Goal: Task Accomplishment & Management: Manage account settings

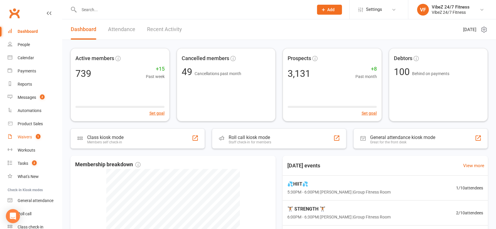
click at [23, 134] on link "Waivers 1" at bounding box center [35, 137] width 54 height 13
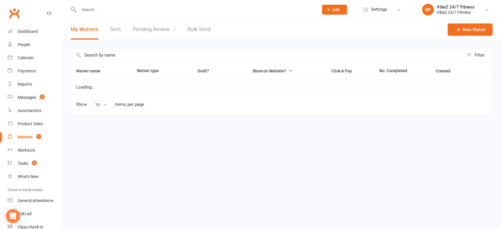
click at [166, 20] on link "Pending Review 1" at bounding box center [154, 29] width 43 height 20
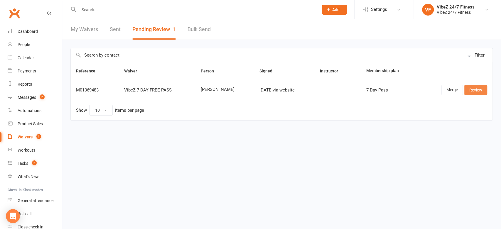
click at [470, 89] on link "Review" at bounding box center [475, 90] width 23 height 11
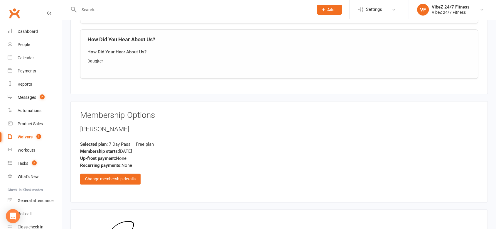
scroll to position [784, 0]
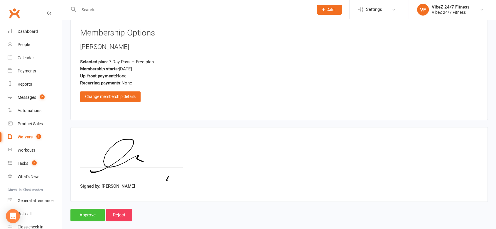
click at [75, 209] on input "Approve" at bounding box center [87, 215] width 34 height 12
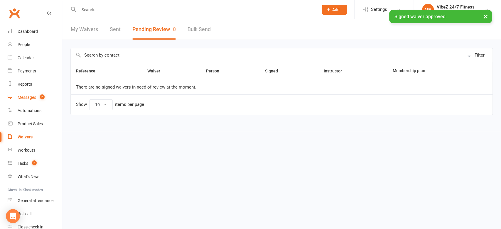
click at [40, 92] on link "Messages 2" at bounding box center [35, 97] width 54 height 13
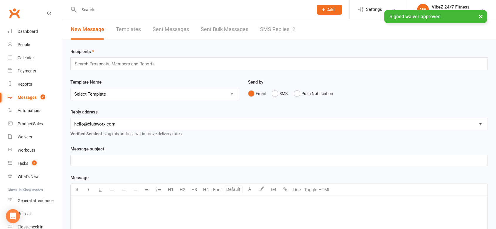
click at [283, 31] on link "SMS Replies 2" at bounding box center [277, 29] width 35 height 20
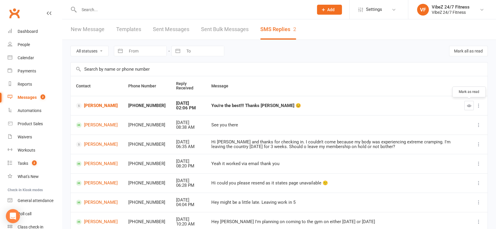
click at [470, 105] on icon "button" at bounding box center [469, 106] width 4 height 4
click at [94, 7] on input "text" at bounding box center [193, 10] width 232 height 8
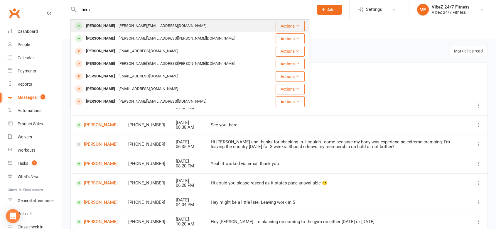
type input "bern"
click at [98, 25] on div "[PERSON_NAME]" at bounding box center [100, 26] width 33 height 9
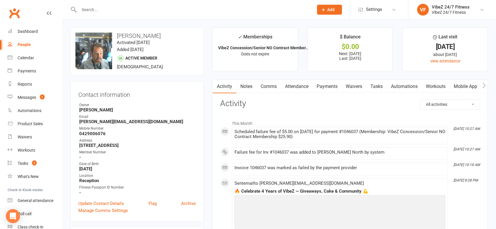
click at [324, 91] on link "Payments" at bounding box center [326, 86] width 29 height 13
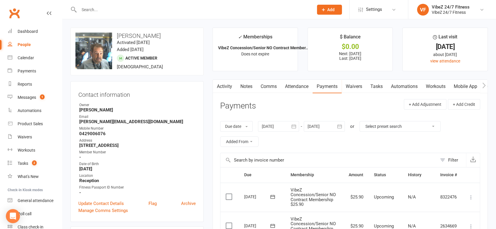
scroll to position [190, 0]
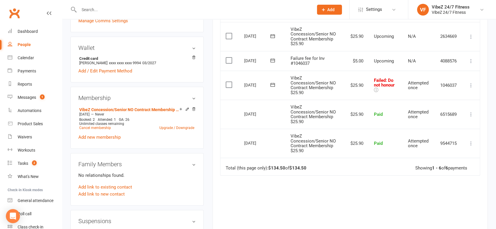
click at [469, 84] on icon at bounding box center [471, 85] width 6 height 6
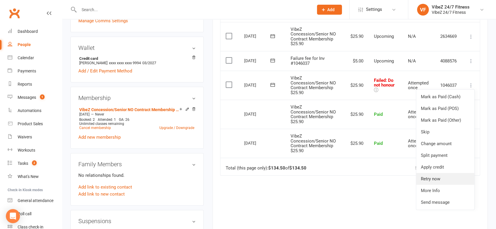
click at [439, 181] on link "Retry now" at bounding box center [445, 179] width 58 height 12
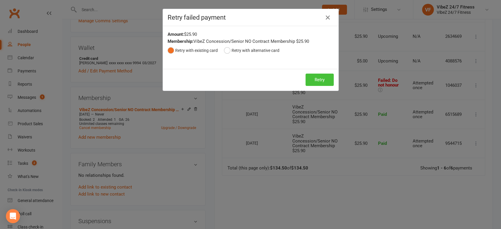
click at [314, 74] on button "Retry" at bounding box center [319, 80] width 28 height 12
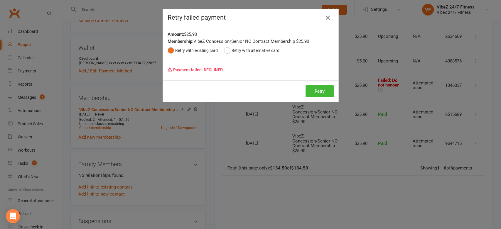
click at [323, 21] on button "button" at bounding box center [327, 17] width 9 height 9
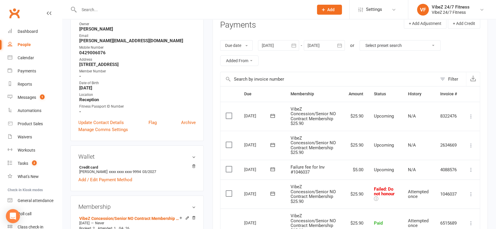
scroll to position [80, 0]
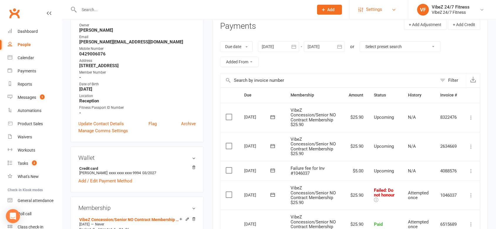
click at [371, 5] on span "Settings" at bounding box center [374, 9] width 16 height 13
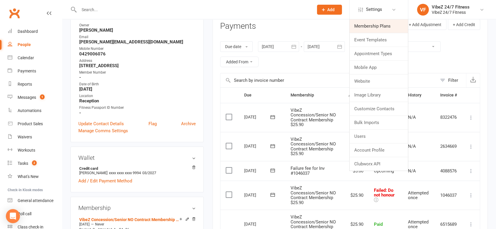
click at [364, 24] on link "Membership Plans" at bounding box center [378, 25] width 58 height 13
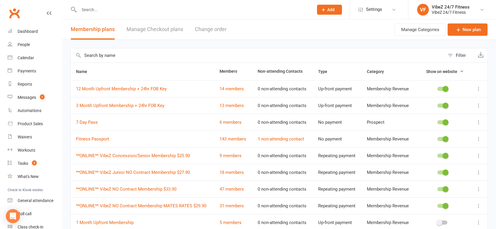
scroll to position [63, 0]
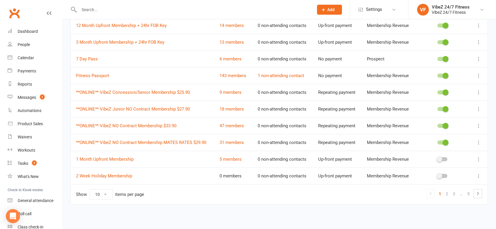
click at [478, 93] on icon at bounding box center [478, 92] width 6 height 6
click at [440, 107] on link "Edit" at bounding box center [448, 104] width 58 height 12
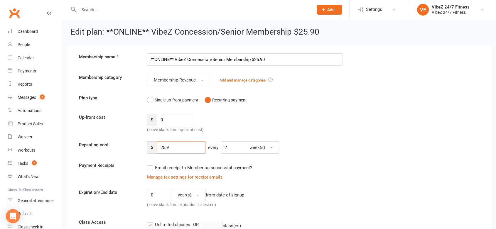
drag, startPoint x: 177, startPoint y: 148, endPoint x: 189, endPoint y: 152, distance: 12.7
click at [189, 152] on input "25.9" at bounding box center [181, 147] width 49 height 12
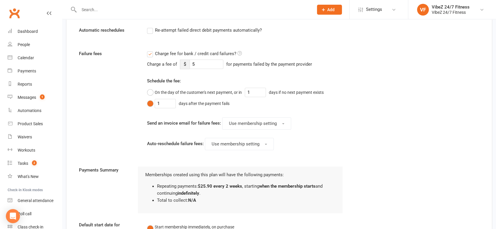
scroll to position [463, 0]
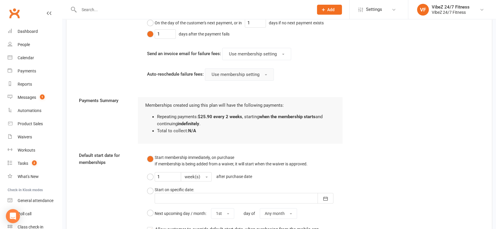
click at [258, 72] on span "Use membership setting" at bounding box center [235, 74] width 48 height 5
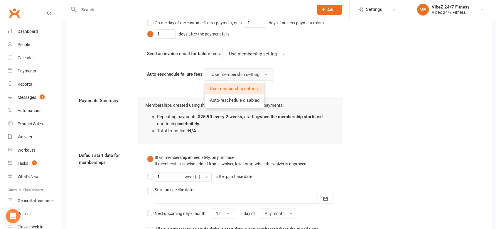
click at [258, 72] on span "Use membership setting" at bounding box center [235, 74] width 48 height 5
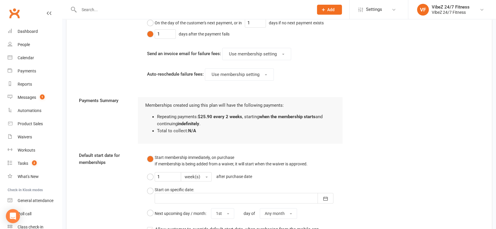
click at [448, 108] on div "Payments Summary Memberships created using this plan will have the following pa…" at bounding box center [278, 62] width 409 height 163
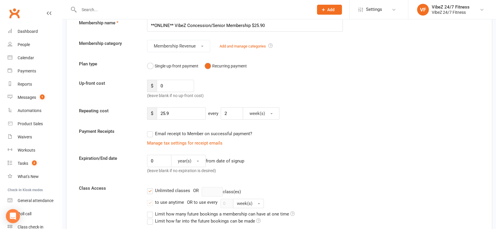
scroll to position [36, 0]
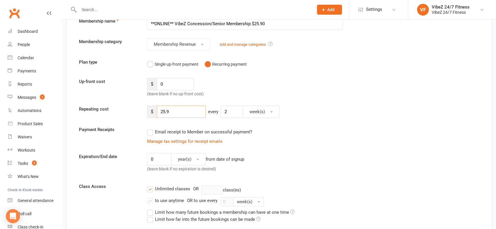
drag, startPoint x: 180, startPoint y: 110, endPoint x: 150, endPoint y: 112, distance: 30.0
click at [150, 112] on div "$ 25.9" at bounding box center [176, 112] width 59 height 12
click at [264, 114] on button "week(s)" at bounding box center [261, 112] width 37 height 12
click at [237, 111] on input "2" at bounding box center [232, 112] width 22 height 12
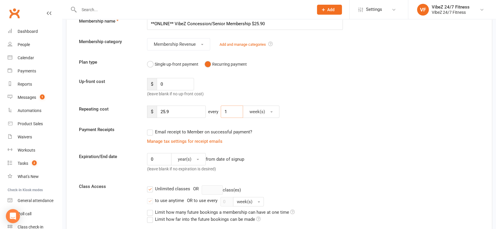
type input "1"
drag, startPoint x: 196, startPoint y: 113, endPoint x: 141, endPoint y: 112, distance: 54.8
click at [141, 112] on div "Repeating cost $ 25.9 every 1 week(s)" at bounding box center [278, 112] width 409 height 12
type input "4"
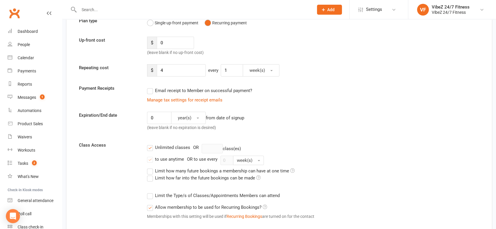
scroll to position [76, 0]
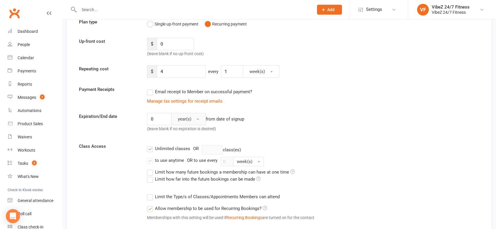
click at [181, 118] on span "year(s)" at bounding box center [184, 118] width 13 height 5
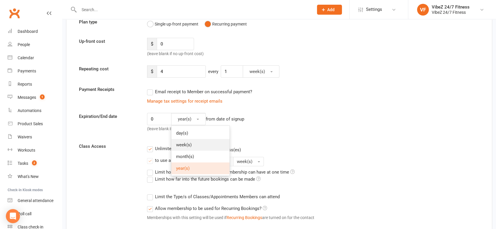
click at [179, 145] on span "week(s)" at bounding box center [184, 144] width 16 height 5
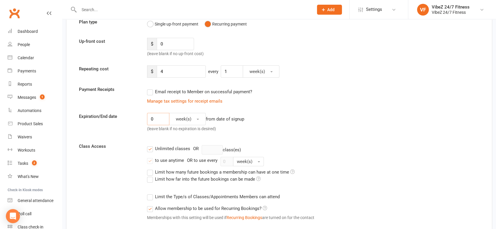
drag, startPoint x: 157, startPoint y: 122, endPoint x: 150, endPoint y: 122, distance: 7.0
click at [150, 122] on input "0" at bounding box center [158, 119] width 22 height 12
type input "4"
click at [323, 123] on div "4 week(s) from date of signup (leave blank if no expiration is desired)" at bounding box center [245, 124] width 204 height 22
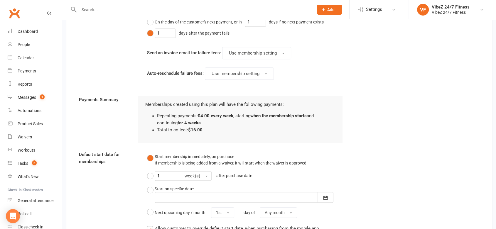
scroll to position [456, 0]
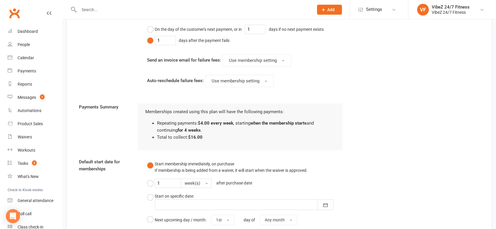
click at [448, 135] on div "Payments Summary Memberships created using this plan will have the following pa…" at bounding box center [278, 68] width 409 height 163
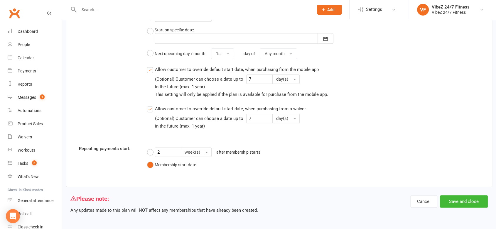
scroll to position [623, 0]
click at [456, 202] on button "Save and close" at bounding box center [464, 200] width 48 height 12
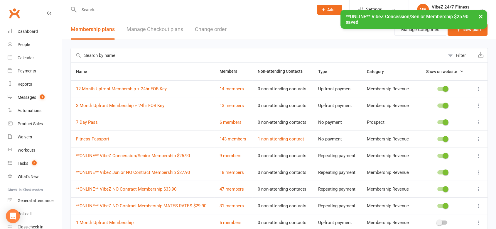
scroll to position [63, 0]
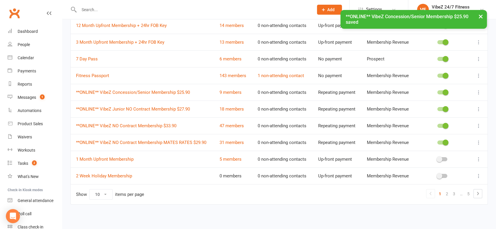
click at [490, 140] on div "Filter Name Members Non-attending Contacts Type Category Show on website 12 Mon…" at bounding box center [278, 99] width 433 height 245
click at [477, 109] on icon at bounding box center [478, 109] width 6 height 6
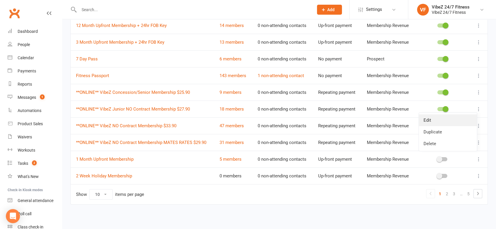
click at [448, 120] on link "Edit" at bounding box center [448, 120] width 58 height 12
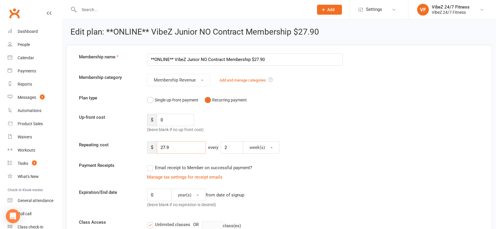
drag, startPoint x: 176, startPoint y: 146, endPoint x: 151, endPoint y: 146, distance: 24.9
click at [151, 146] on div "$ 27.9" at bounding box center [176, 147] width 59 height 12
type input "4"
click at [274, 145] on button "week(s)" at bounding box center [261, 147] width 37 height 12
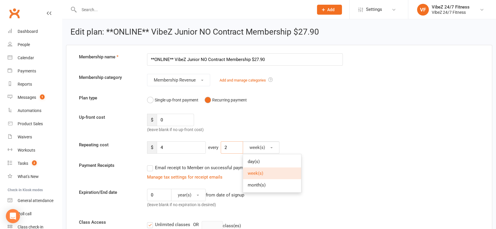
click at [230, 142] on input "2" at bounding box center [232, 147] width 22 height 12
type input "1"
click at [188, 196] on span "year(s)" at bounding box center [184, 194] width 13 height 5
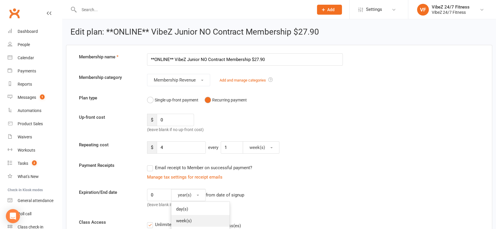
click at [179, 218] on span "week(s)" at bounding box center [184, 220] width 16 height 5
drag, startPoint x: 158, startPoint y: 196, endPoint x: 150, endPoint y: 196, distance: 8.8
click at [150, 196] on input "0" at bounding box center [158, 195] width 22 height 12
type input "4"
click at [350, 153] on div "$ 4 every 1 week(s)" at bounding box center [296, 147] width 307 height 12
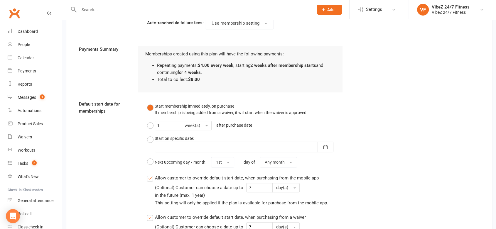
scroll to position [623, 0]
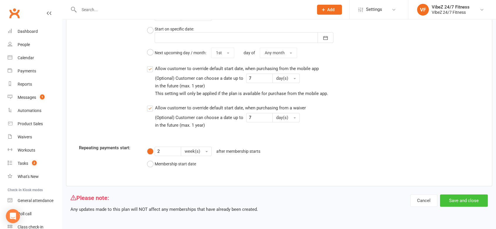
click at [458, 204] on button "Save and close" at bounding box center [464, 200] width 48 height 12
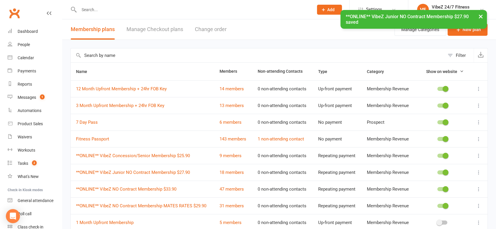
scroll to position [63, 0]
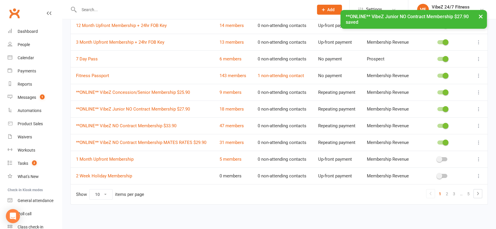
click at [477, 126] on icon at bounding box center [478, 126] width 6 height 6
click at [460, 133] on link "Edit" at bounding box center [448, 137] width 58 height 12
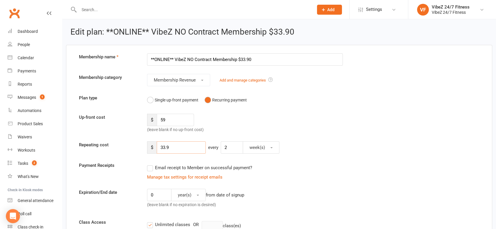
drag, startPoint x: 175, startPoint y: 149, endPoint x: 159, endPoint y: 149, distance: 15.8
click at [159, 149] on input "33.9" at bounding box center [181, 147] width 49 height 12
type input "4"
drag, startPoint x: 237, startPoint y: 148, endPoint x: 215, endPoint y: 150, distance: 22.1
click at [215, 150] on div "$ 4 every 2 week(s)" at bounding box center [296, 147] width 307 height 12
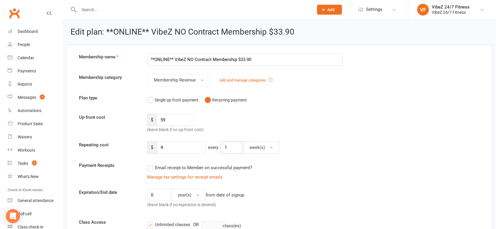
type input "1"
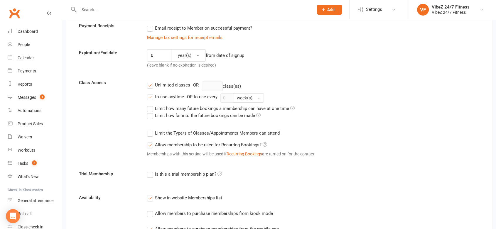
scroll to position [128, 0]
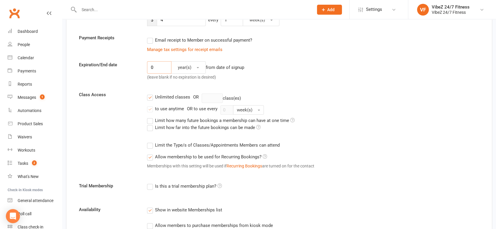
click at [161, 68] on input "0" at bounding box center [159, 67] width 24 height 12
click at [161, 68] on input "number" at bounding box center [159, 67] width 24 height 12
type input "4"
click at [199, 66] on button "year(s)" at bounding box center [188, 67] width 35 height 12
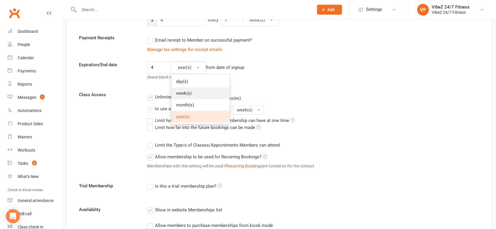
click at [185, 94] on span "week(s)" at bounding box center [184, 93] width 16 height 5
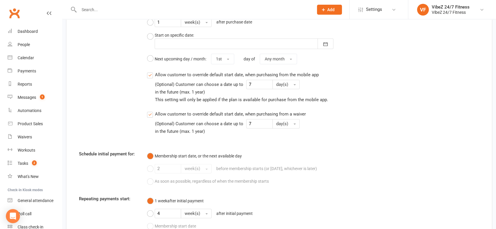
scroll to position [686, 0]
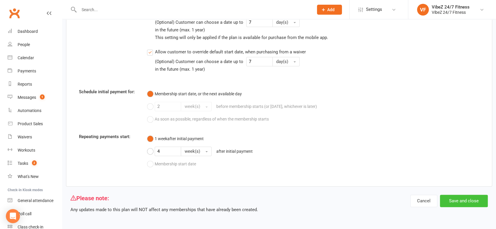
click at [453, 204] on button "Save and close" at bounding box center [464, 201] width 48 height 12
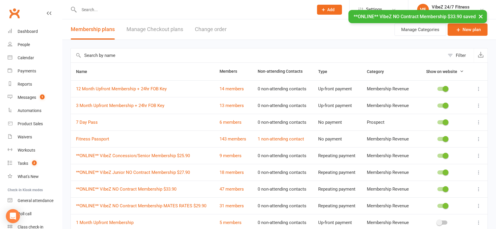
scroll to position [63, 0]
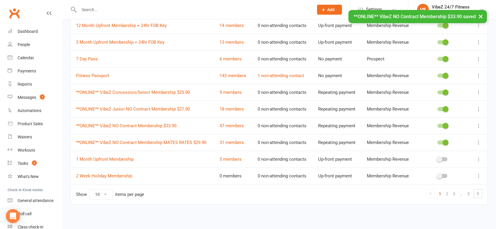
click at [479, 93] on icon at bounding box center [478, 92] width 6 height 6
click at [450, 107] on link "Edit" at bounding box center [448, 104] width 58 height 12
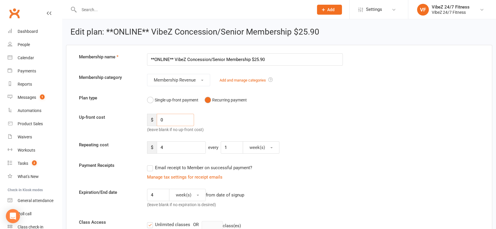
drag, startPoint x: 166, startPoint y: 121, endPoint x: 159, endPoint y: 121, distance: 7.3
click at [159, 121] on input "0" at bounding box center [175, 120] width 37 height 12
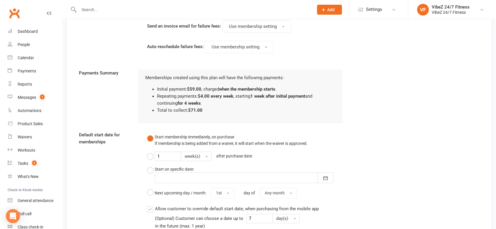
scroll to position [686, 0]
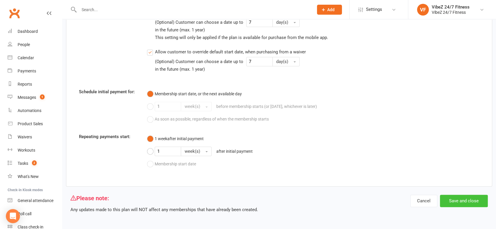
type input "59"
click at [450, 203] on button "Save and close" at bounding box center [464, 201] width 48 height 12
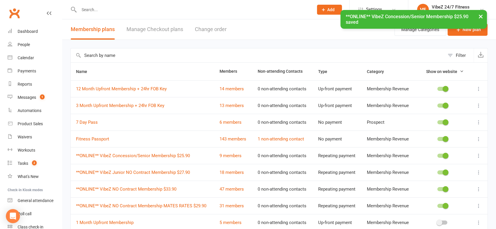
scroll to position [63, 0]
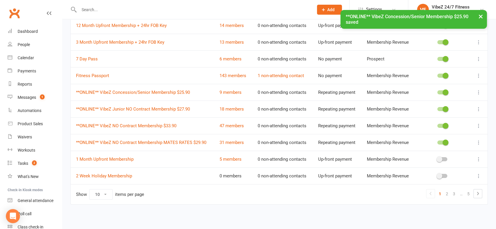
click at [479, 142] on icon at bounding box center [478, 143] width 6 height 6
click at [436, 156] on link "Edit" at bounding box center [448, 154] width 58 height 12
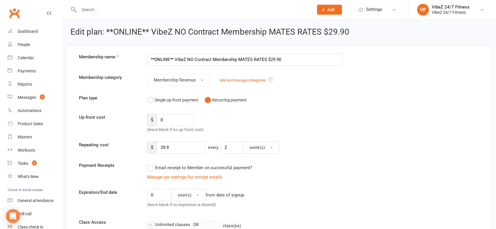
click at [101, 119] on label "Up-front cost" at bounding box center [108, 117] width 68 height 7
drag, startPoint x: 179, startPoint y: 120, endPoint x: 145, endPoint y: 121, distance: 34.6
click at [145, 121] on div "$ 0 (leave blank if no up-front cost)" at bounding box center [194, 123] width 102 height 19
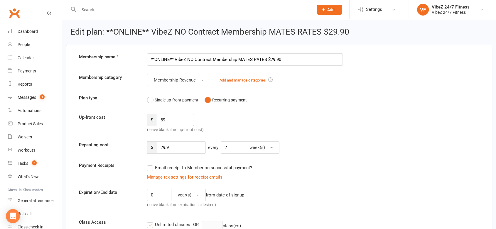
type input "59"
drag, startPoint x: 176, startPoint y: 148, endPoint x: 163, endPoint y: 148, distance: 12.9
click at [163, 148] on input "29.9" at bounding box center [181, 147] width 49 height 12
type input "2"
type input "4"
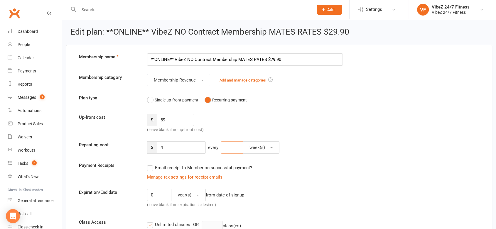
type input "1"
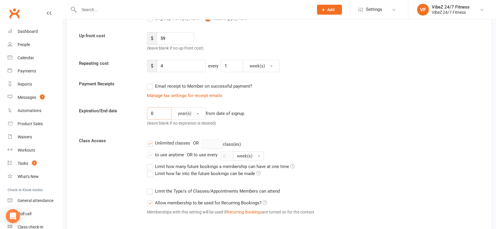
drag, startPoint x: 155, startPoint y: 114, endPoint x: 126, endPoint y: 113, distance: 29.3
click at [126, 113] on div "Expiration/End date 0 year(s) from date of signup (leave blank if no expiration…" at bounding box center [278, 118] width 409 height 22
type input "54"
click at [164, 117] on input "54" at bounding box center [159, 113] width 24 height 12
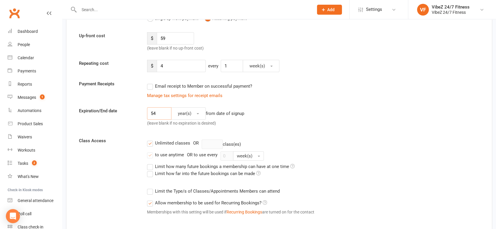
click at [164, 117] on input "54" at bounding box center [159, 113] width 24 height 12
type input "4"
click at [182, 112] on span "year(s)" at bounding box center [184, 113] width 13 height 5
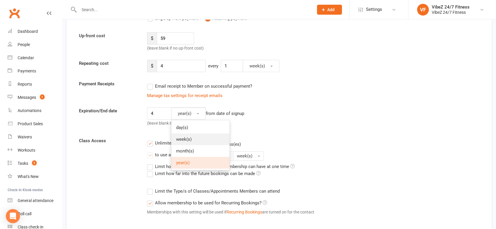
click at [181, 138] on span "week(s)" at bounding box center [184, 139] width 16 height 5
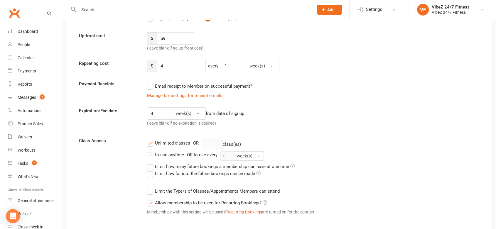
click at [352, 121] on div "Expiration/End date 4 week(s) from date of signup (leave blank if no expiration…" at bounding box center [278, 118] width 409 height 22
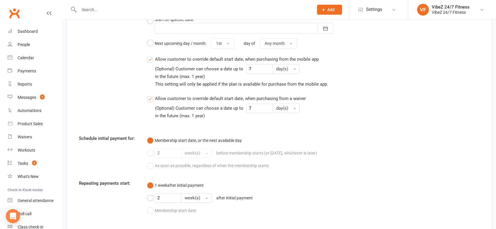
scroll to position [686, 0]
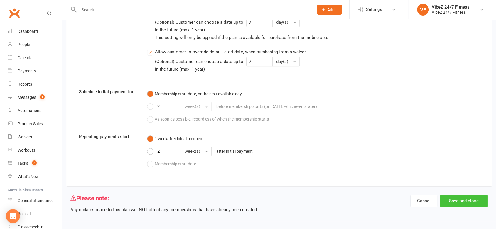
click at [457, 200] on button "Save and close" at bounding box center [464, 201] width 48 height 12
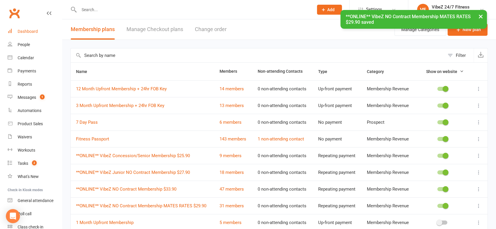
click at [35, 34] on div "Dashboard" at bounding box center [28, 31] width 20 height 5
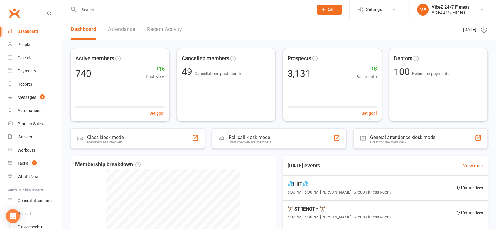
click at [183, 35] on div "Dashboard Attendance Recent Activity" at bounding box center [126, 29] width 128 height 20
click at [172, 34] on link "Recent Activity" at bounding box center [164, 29] width 35 height 20
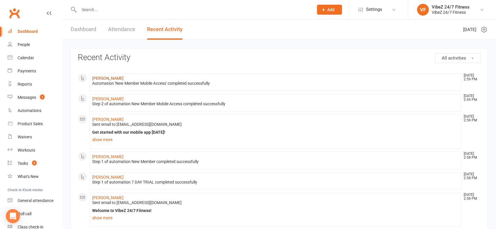
click at [115, 79] on link "[PERSON_NAME]" at bounding box center [107, 78] width 31 height 5
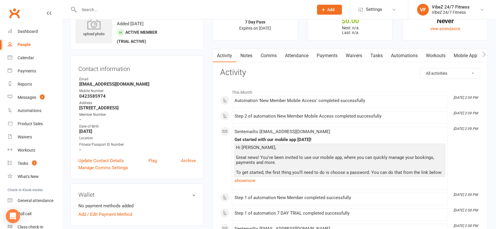
scroll to position [24, 0]
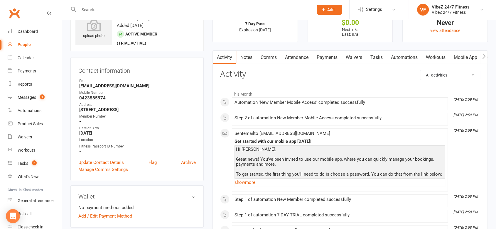
drag, startPoint x: 495, startPoint y: 35, endPoint x: 500, endPoint y: 26, distance: 10.6
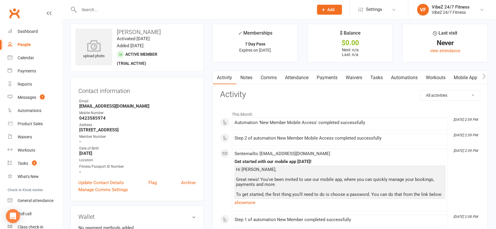
scroll to position [0, 0]
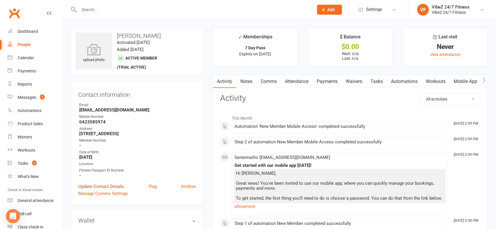
click at [96, 186] on link "Update Contact Details" at bounding box center [100, 186] width 45 height 7
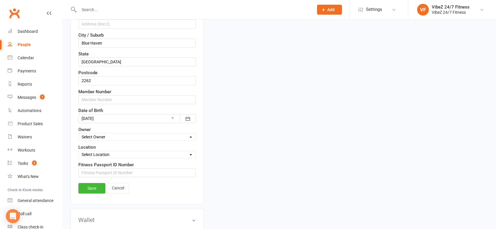
scroll to position [185, 0]
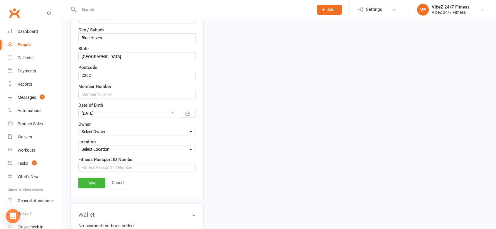
click at [174, 114] on div at bounding box center [136, 113] width 117 height 9
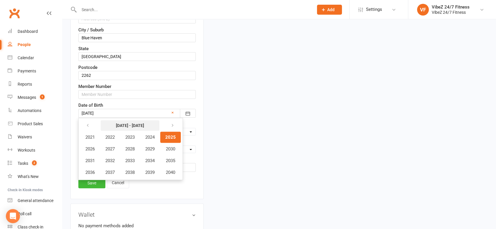
click at [104, 123] on button "[DATE] - [DATE]" at bounding box center [130, 125] width 59 height 11
click at [88, 123] on icon "button" at bounding box center [88, 125] width 4 height 5
click at [133, 172] on span "1978" at bounding box center [129, 172] width 9 height 5
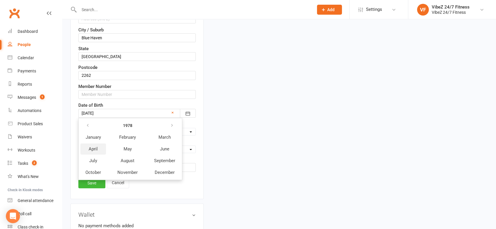
click at [96, 148] on span "April" at bounding box center [93, 148] width 9 height 5
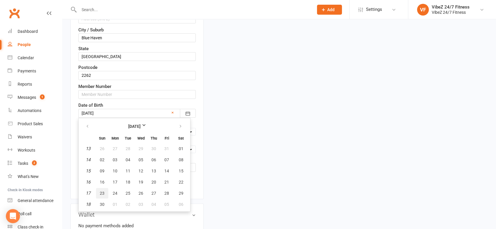
click at [105, 189] on button "23" at bounding box center [102, 193] width 12 height 11
type input "[DATE]"
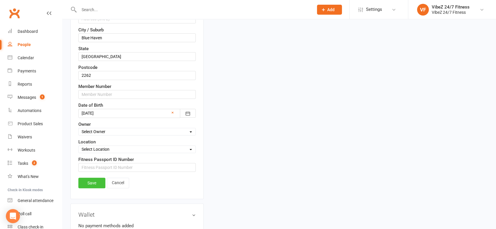
click at [86, 181] on link "Save" at bounding box center [91, 183] width 27 height 11
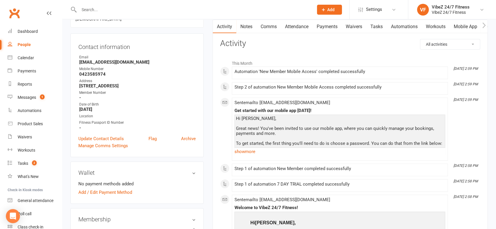
scroll to position [0, 0]
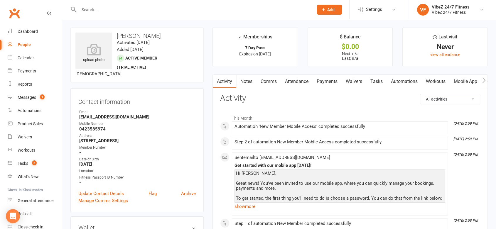
click at [248, 83] on link "Notes" at bounding box center [246, 81] width 20 height 13
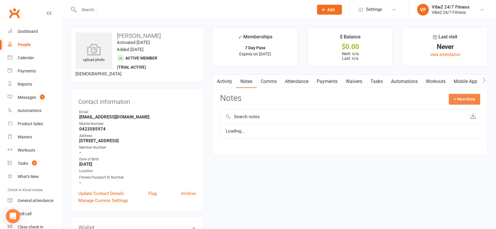
click at [476, 98] on button "+ New Note" at bounding box center [463, 99] width 31 height 11
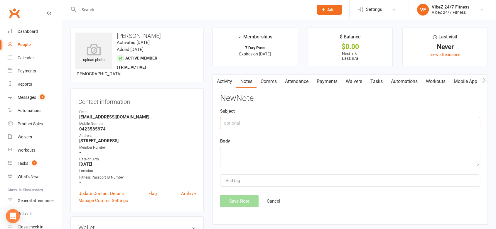
click at [272, 118] on input "text" at bounding box center [350, 123] width 260 height 12
type input "14/10 - Daughter comes here"
click at [265, 136] on div "New Note Subject 14/10 - Daughter comes here Body Add tag Save Note Cancel" at bounding box center [350, 150] width 260 height 113
click at [261, 153] on textarea at bounding box center [350, 156] width 260 height 19
type textarea "Looking to join - SS"
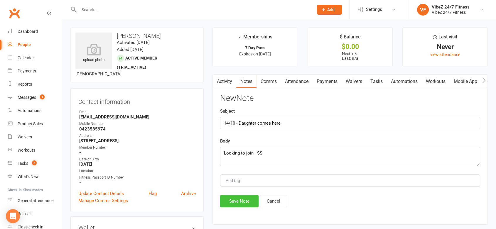
click at [239, 203] on button "Save Note" at bounding box center [239, 201] width 38 height 12
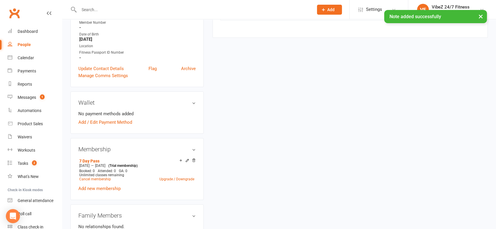
scroll to position [145, 0]
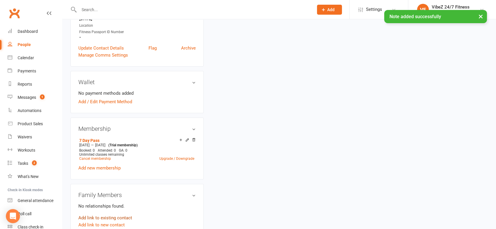
click at [96, 216] on link "Add link to existing contact" at bounding box center [105, 217] width 54 height 7
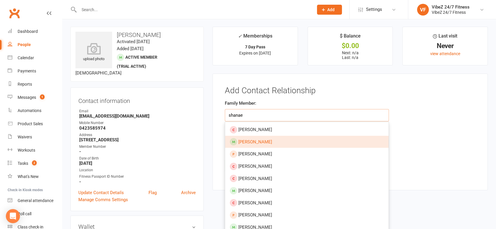
type input "shanae"
click at [255, 140] on span "[PERSON_NAME]" at bounding box center [255, 141] width 34 height 5
type input "[PERSON_NAME]"
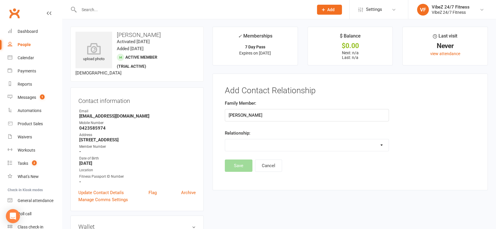
click at [253, 144] on select "Parent / Guardian Child Sibling (parent not in system) Spouse / Partner Cousin …" at bounding box center [306, 145] width 163 height 12
select select "1"
click at [225, 139] on select "Parent / Guardian Child Sibling (parent not in system) Spouse / Partner Cousin …" at bounding box center [306, 145] width 163 height 12
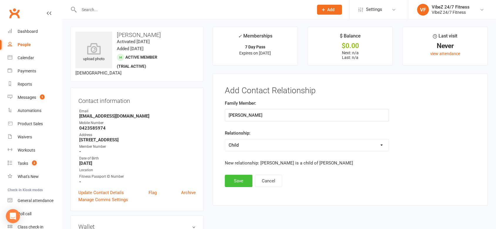
click at [242, 181] on button "Save" at bounding box center [239, 181] width 28 height 12
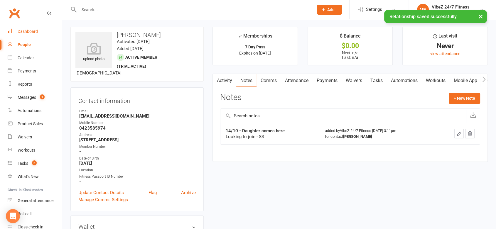
click at [36, 33] on div "Dashboard" at bounding box center [28, 31] width 20 height 5
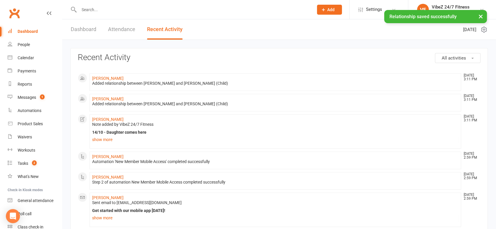
click at [77, 25] on link "Dashboard" at bounding box center [84, 29] width 26 height 20
